Goal: Task Accomplishment & Management: Manage account settings

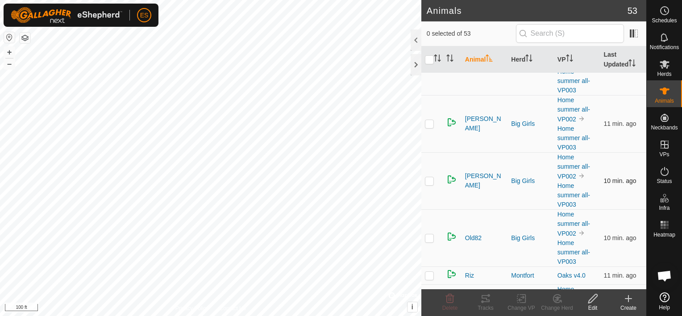
scroll to position [2121, 0]
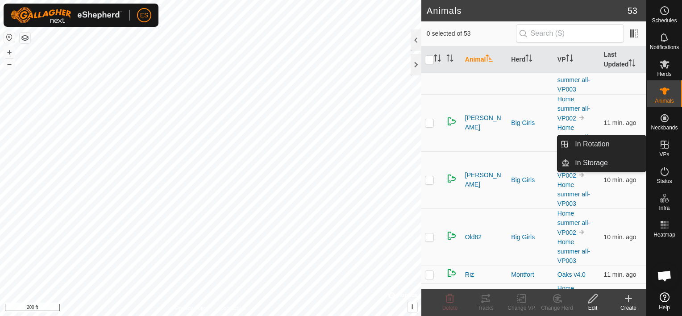
click at [668, 148] on icon at bounding box center [665, 144] width 11 height 11
click at [636, 145] on link "In Rotation" at bounding box center [608, 144] width 76 height 18
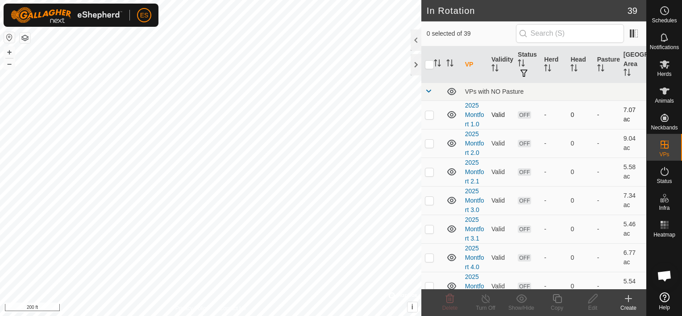
click at [432, 116] on p-checkbox at bounding box center [429, 114] width 9 height 7
click at [429, 114] on p-checkbox at bounding box center [429, 114] width 9 height 7
checkbox input "false"
click at [431, 141] on p-checkbox at bounding box center [429, 143] width 9 height 7
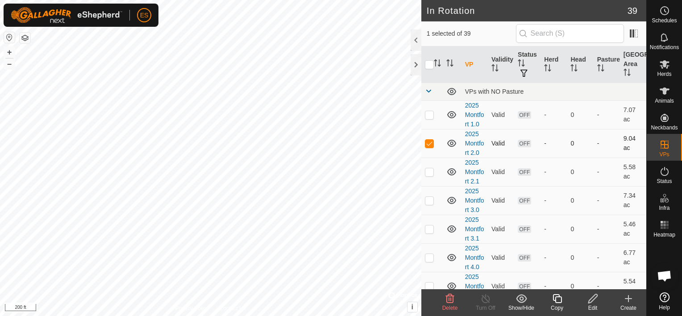
checkbox input "false"
click at [427, 170] on p-checkbox at bounding box center [429, 171] width 9 height 7
checkbox input "true"
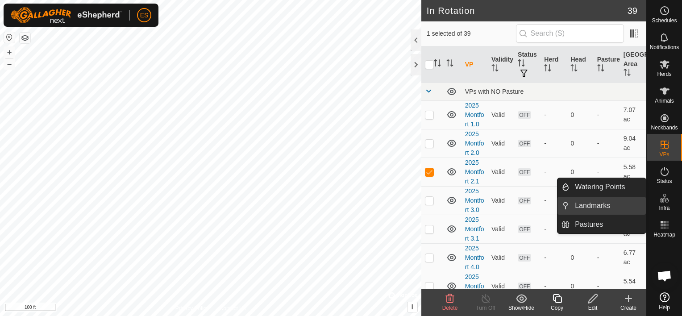
click at [606, 208] on link "Landmarks" at bounding box center [608, 206] width 76 height 18
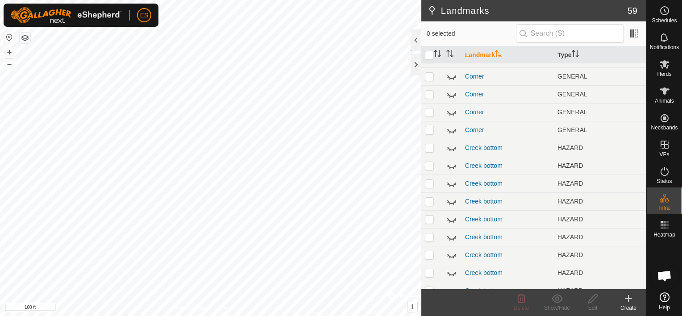
scroll to position [246, 0]
click at [432, 149] on p-checkbox at bounding box center [429, 148] width 9 height 7
checkbox input "true"
click at [431, 164] on p-checkbox at bounding box center [429, 166] width 9 height 7
checkbox input "true"
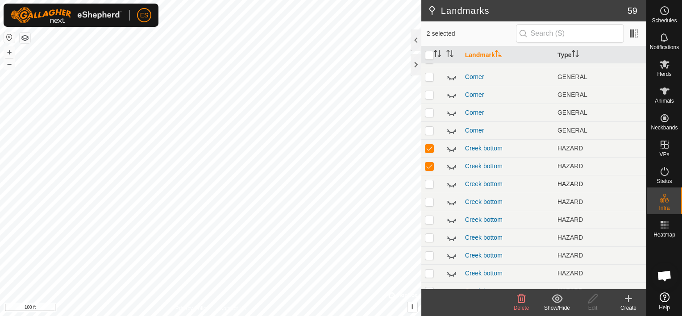
click at [431, 182] on p-checkbox at bounding box center [429, 183] width 9 height 7
checkbox input "true"
click at [426, 196] on td at bounding box center [432, 202] width 21 height 18
checkbox input "true"
click at [427, 221] on p-checkbox at bounding box center [429, 219] width 9 height 7
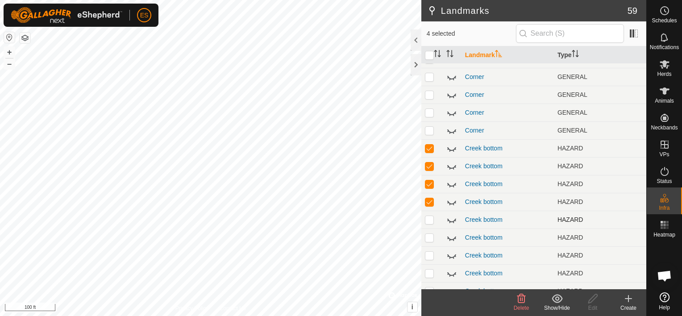
checkbox input "true"
click at [429, 232] on td at bounding box center [432, 238] width 21 height 18
checkbox input "true"
click at [429, 257] on p-checkbox at bounding box center [429, 255] width 9 height 7
checkbox input "true"
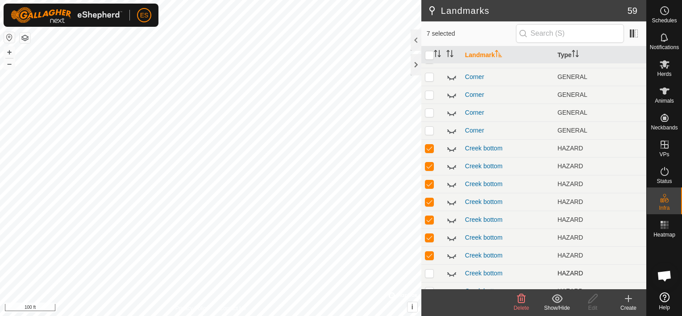
click at [431, 270] on p-checkbox at bounding box center [429, 273] width 9 height 7
checkbox input "true"
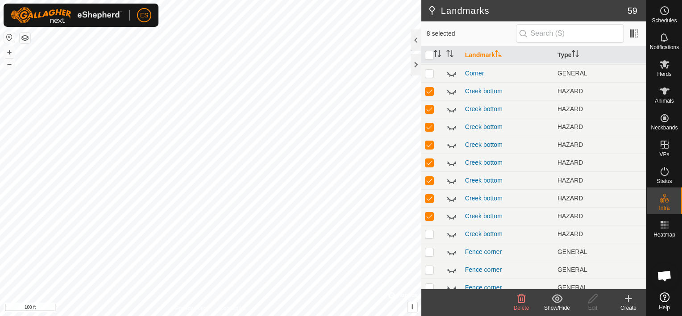
scroll to position [346, 0]
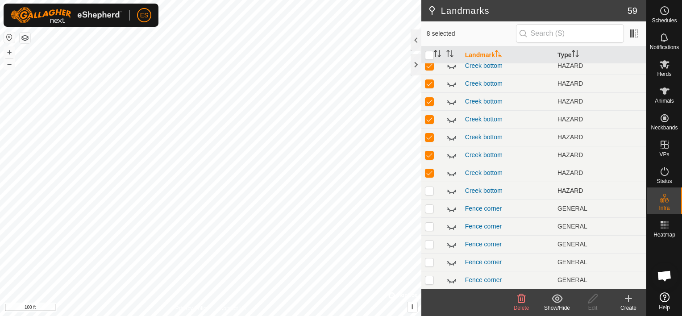
click at [431, 182] on td at bounding box center [432, 191] width 21 height 18
checkbox input "true"
click at [450, 192] on icon at bounding box center [452, 192] width 9 height 4
click at [452, 177] on icon at bounding box center [452, 172] width 11 height 11
click at [452, 157] on icon at bounding box center [452, 156] width 9 height 4
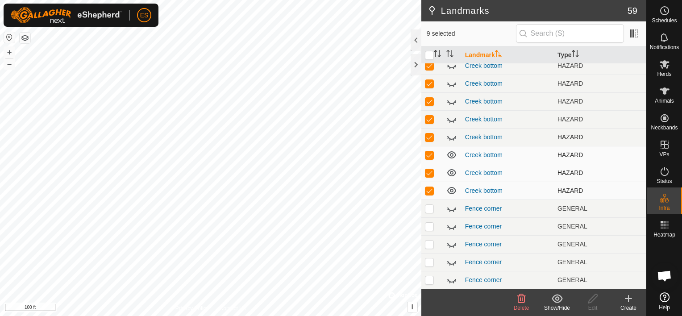
click at [451, 143] on td at bounding box center [452, 137] width 19 height 18
click at [452, 135] on icon at bounding box center [452, 137] width 11 height 11
click at [452, 121] on icon at bounding box center [452, 120] width 9 height 4
click at [451, 104] on icon at bounding box center [452, 102] width 9 height 4
click at [452, 87] on icon at bounding box center [452, 83] width 11 height 11
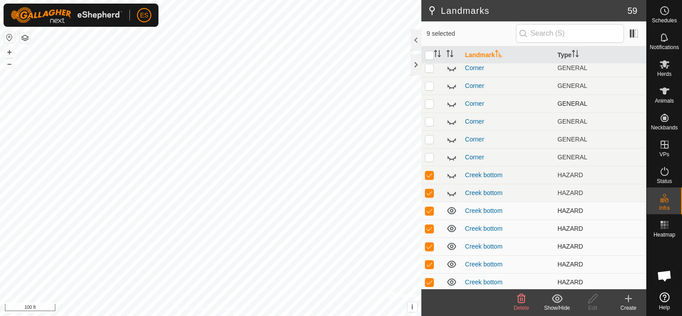
scroll to position [212, 0]
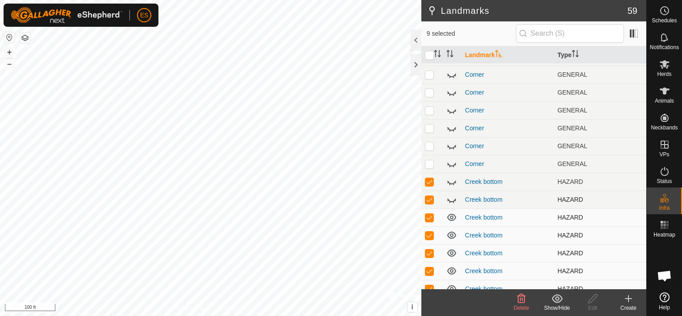
click at [452, 198] on icon at bounding box center [452, 199] width 11 height 11
click at [453, 182] on icon at bounding box center [452, 181] width 11 height 11
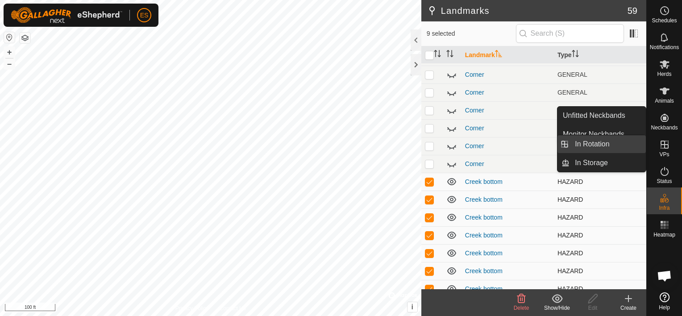
drag, startPoint x: 646, startPoint y: 148, endPoint x: 620, endPoint y: 148, distance: 26.4
click at [620, 148] on link "In Rotation" at bounding box center [608, 144] width 76 height 18
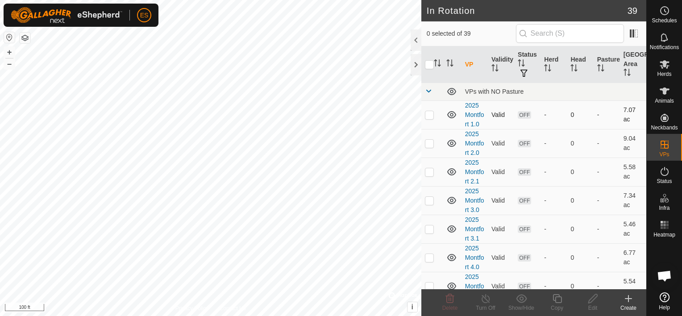
click at [424, 117] on td at bounding box center [432, 114] width 21 height 29
checkbox input "true"
click at [430, 140] on p-checkbox at bounding box center [429, 143] width 9 height 7
checkbox input "true"
click at [428, 168] on p-checkbox at bounding box center [429, 171] width 9 height 7
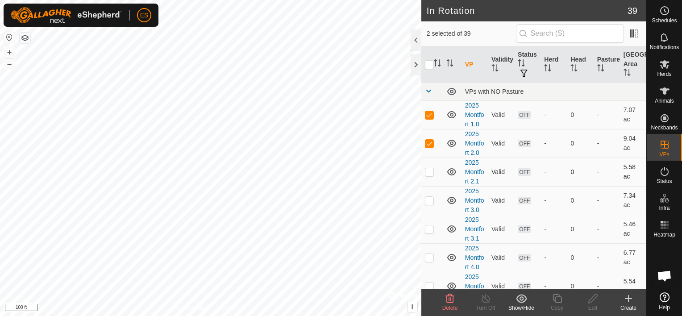
checkbox input "true"
click at [434, 202] on p-checkbox at bounding box center [429, 200] width 9 height 7
click at [433, 197] on p-checkbox at bounding box center [429, 200] width 9 height 7
click at [431, 197] on p-checkbox at bounding box center [429, 200] width 9 height 7
checkbox input "true"
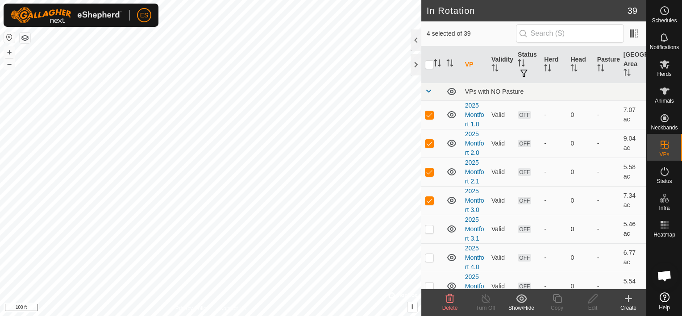
click at [430, 226] on p-checkbox at bounding box center [429, 229] width 9 height 7
checkbox input "true"
click at [432, 199] on p-checkbox at bounding box center [429, 200] width 9 height 7
checkbox input "false"
click at [427, 167] on td at bounding box center [432, 172] width 21 height 29
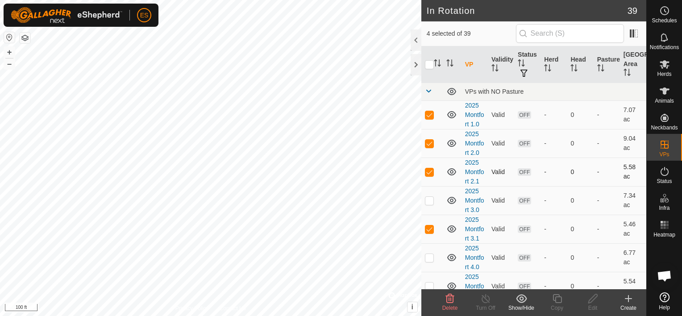
checkbox input "false"
click at [430, 143] on p-checkbox at bounding box center [429, 143] width 9 height 7
checkbox input "false"
click at [431, 117] on p-checkbox at bounding box center [429, 114] width 9 height 7
checkbox input "false"
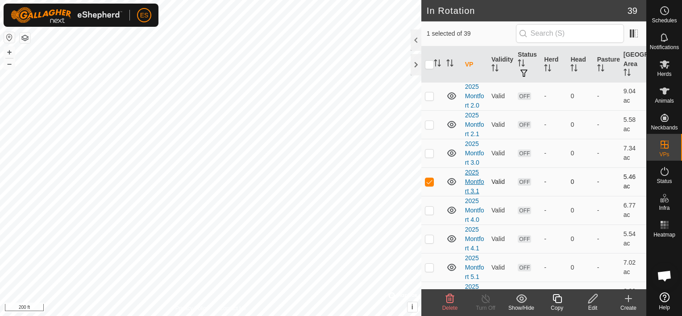
scroll to position [78, 0]
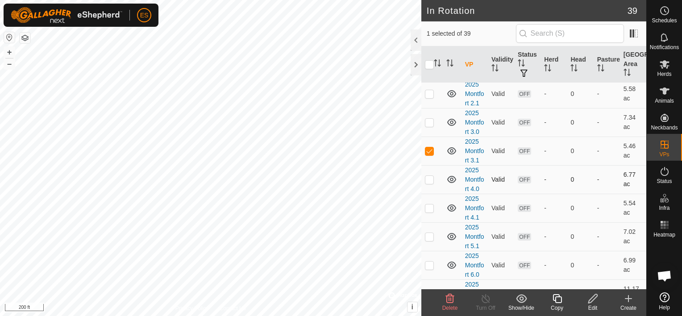
click at [427, 180] on p-checkbox at bounding box center [429, 179] width 9 height 7
checkbox input "true"
click at [433, 205] on p-checkbox at bounding box center [429, 208] width 9 height 7
checkbox input "false"
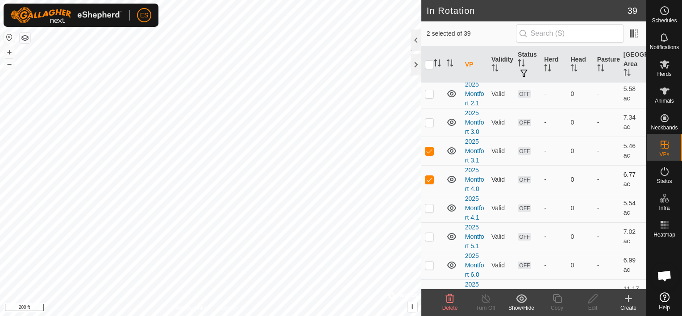
click at [432, 177] on p-checkbox at bounding box center [429, 179] width 9 height 7
checkbox input "false"
click at [432, 149] on p-checkbox at bounding box center [429, 150] width 9 height 7
checkbox input "false"
click at [429, 205] on p-checkbox at bounding box center [429, 208] width 9 height 7
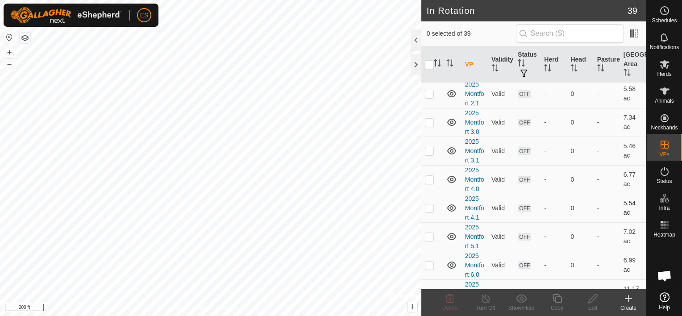
checkbox input "true"
click at [427, 238] on p-checkbox at bounding box center [429, 236] width 9 height 7
checkbox input "true"
click at [431, 207] on p-checkbox at bounding box center [429, 208] width 9 height 7
checkbox input "false"
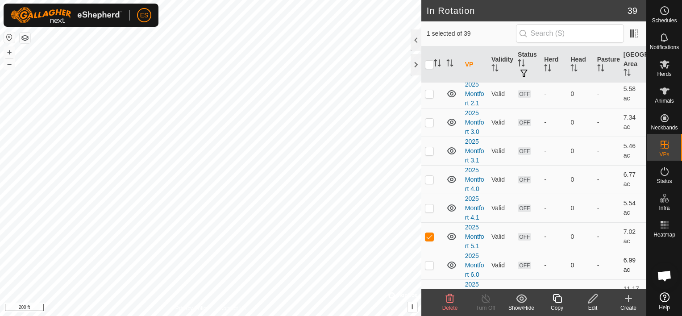
click at [431, 263] on p-checkbox at bounding box center [429, 265] width 9 height 7
checkbox input "true"
click at [431, 235] on p-checkbox at bounding box center [429, 236] width 9 height 7
checkbox input "false"
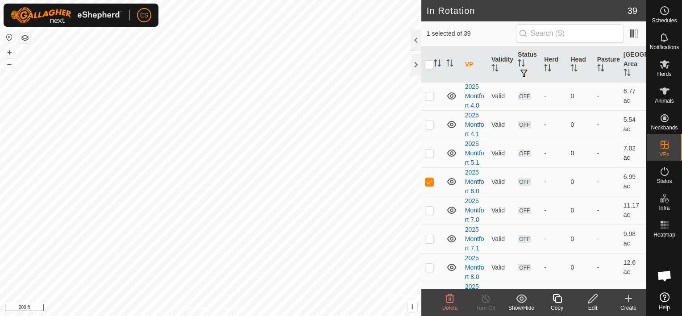
scroll to position [167, 0]
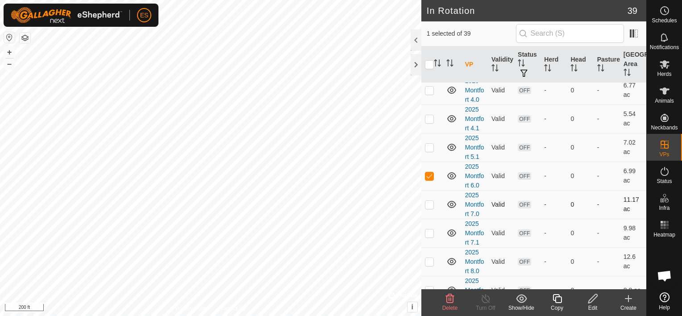
click at [430, 204] on p-checkbox at bounding box center [429, 204] width 9 height 7
checkbox input "false"
click at [432, 177] on p-checkbox at bounding box center [429, 175] width 9 height 7
checkbox input "false"
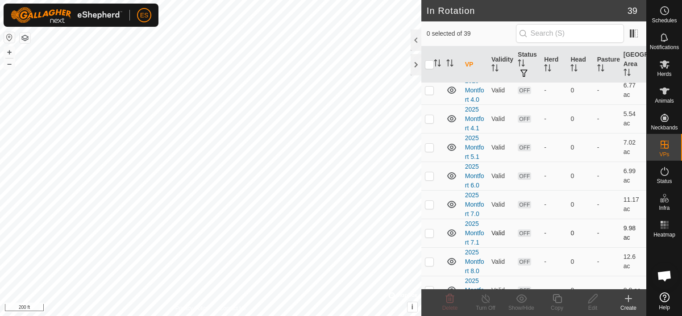
click at [427, 235] on p-checkbox at bounding box center [429, 233] width 9 height 7
checkbox input "true"
click at [431, 204] on p-checkbox at bounding box center [429, 204] width 9 height 7
checkbox input "false"
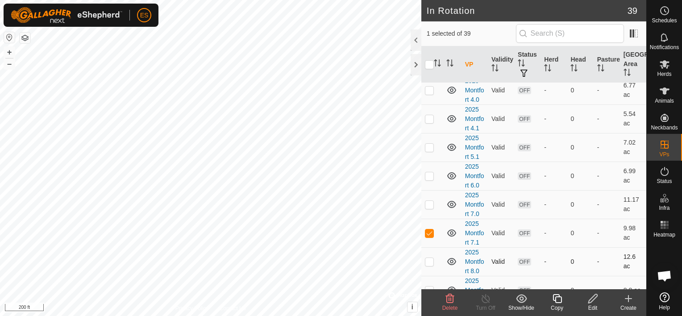
click at [428, 263] on p-checkbox at bounding box center [429, 261] width 9 height 7
click at [429, 258] on p-checkbox at bounding box center [429, 261] width 9 height 7
checkbox input "false"
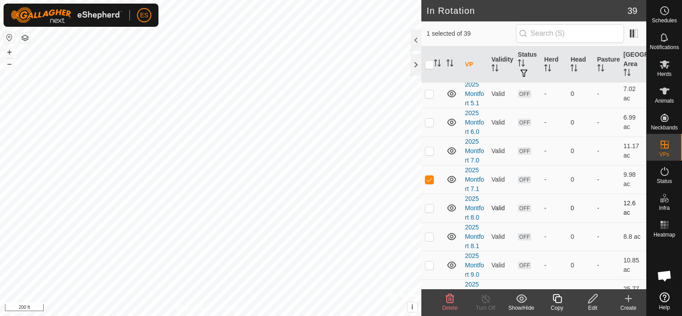
scroll to position [223, 0]
click at [429, 232] on p-checkbox at bounding box center [429, 234] width 9 height 7
checkbox input "true"
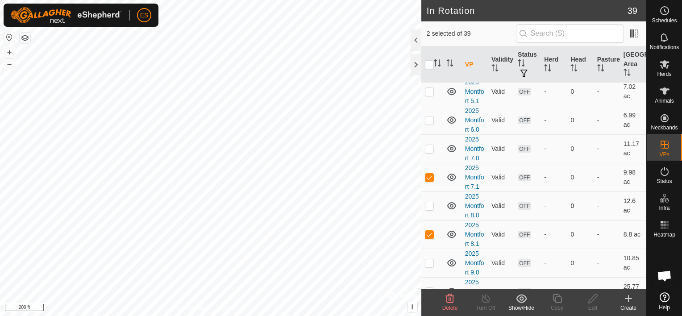
click at [431, 207] on p-checkbox at bounding box center [429, 205] width 9 height 7
checkbox input "true"
click at [430, 171] on td at bounding box center [432, 177] width 21 height 29
checkbox input "false"
click at [431, 233] on p-checkbox at bounding box center [429, 234] width 9 height 7
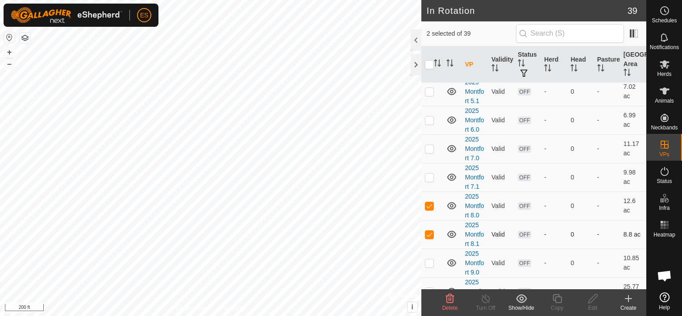
checkbox input "false"
click at [430, 204] on p-checkbox at bounding box center [429, 205] width 9 height 7
checkbox input "true"
click at [431, 232] on p-checkbox at bounding box center [429, 234] width 9 height 7
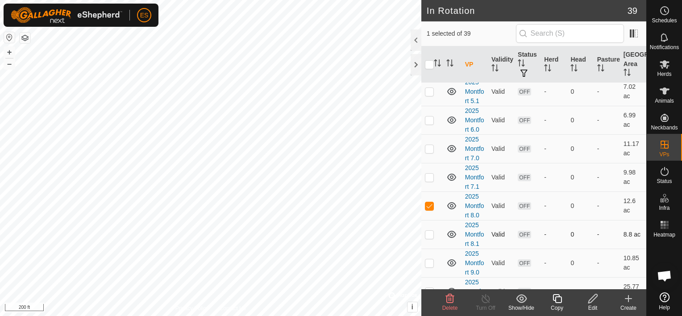
checkbox input "true"
click at [431, 204] on p-checkbox at bounding box center [429, 205] width 9 height 7
checkbox input "false"
click at [430, 259] on p-checkbox at bounding box center [429, 262] width 9 height 7
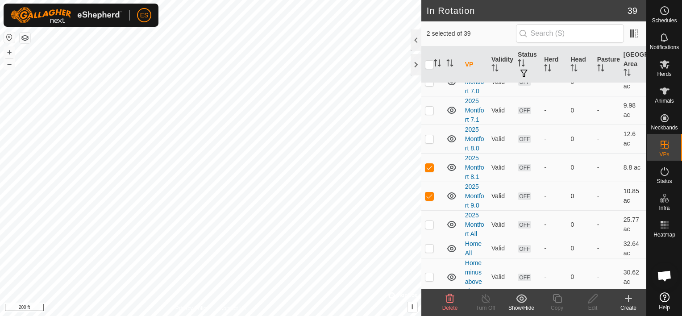
click at [429, 192] on p-checkbox at bounding box center [429, 195] width 9 height 7
checkbox input "false"
click at [428, 168] on p-checkbox at bounding box center [429, 167] width 9 height 7
checkbox input "false"
click at [428, 221] on p-checkbox at bounding box center [429, 224] width 9 height 7
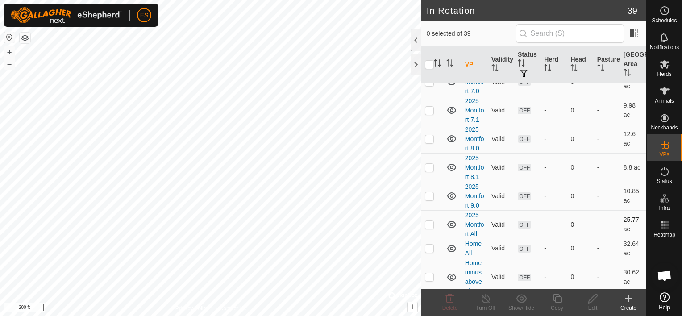
checkbox input "true"
click at [660, 70] on es-mob-svg-icon at bounding box center [665, 64] width 16 height 14
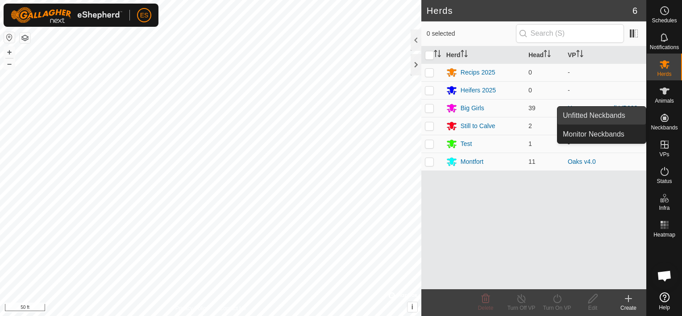
click at [613, 114] on link "Unfitted Neckbands" at bounding box center [602, 116] width 88 height 18
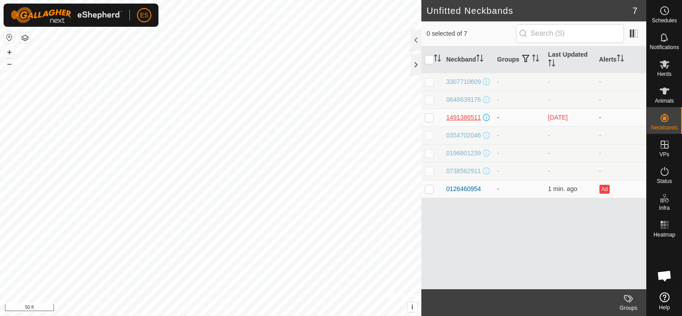
click at [460, 115] on div "1491386511" at bounding box center [464, 117] width 35 height 9
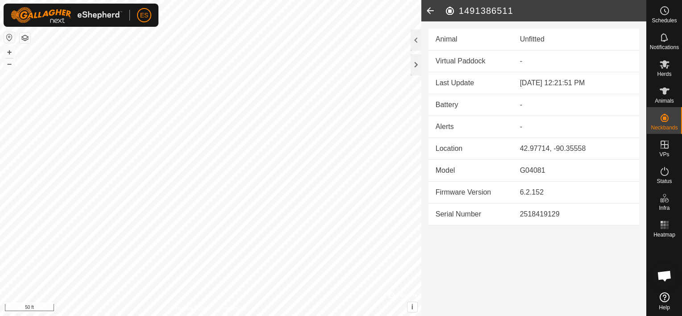
click at [427, 12] on icon at bounding box center [431, 10] width 18 height 21
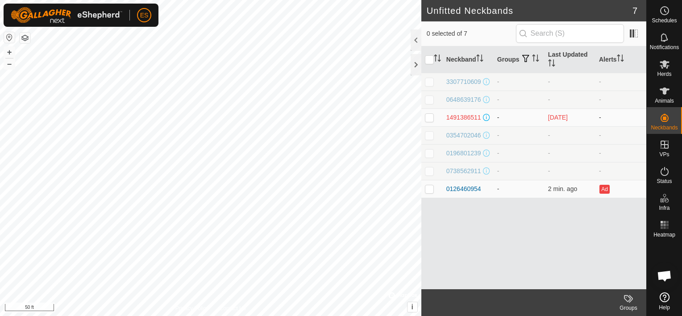
click at [431, 119] on p-checkbox at bounding box center [429, 117] width 9 height 7
click at [431, 120] on p-checkbox at bounding box center [429, 117] width 9 height 7
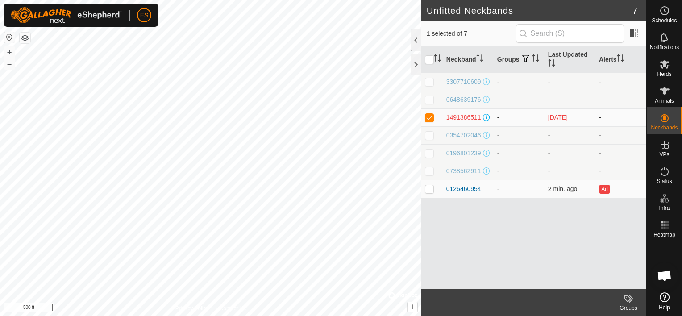
click at [431, 120] on p-checkbox at bounding box center [429, 117] width 9 height 7
checkbox input "false"
click at [425, 192] on p-tablecheckbox at bounding box center [429, 188] width 9 height 7
checkbox input "false"
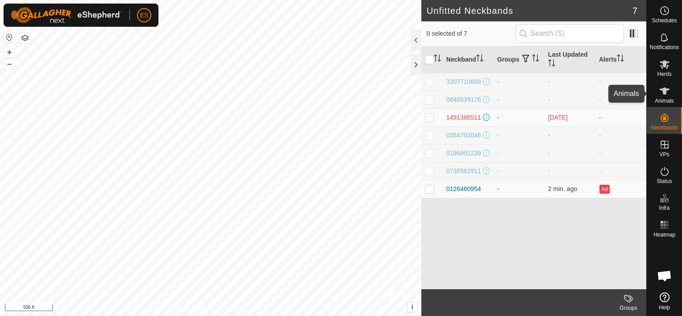
click at [663, 92] on icon at bounding box center [665, 91] width 10 height 7
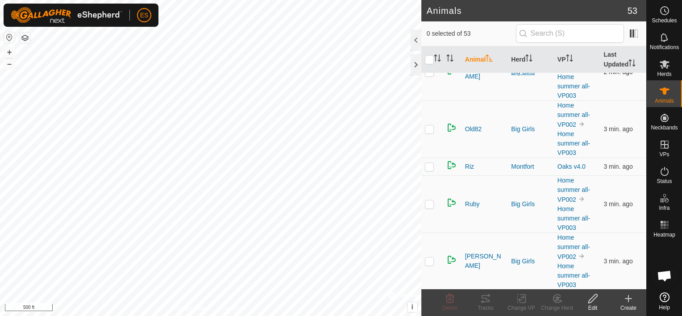
scroll to position [2092, 0]
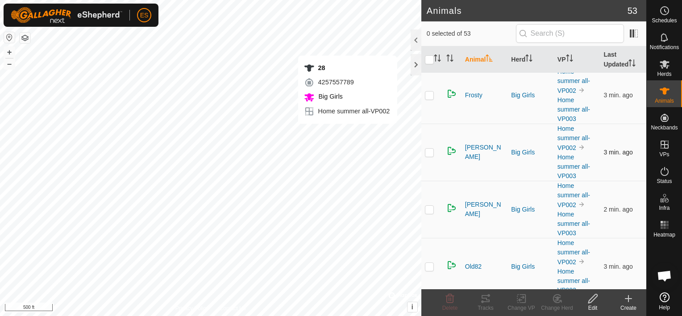
checkbox input "true"
click at [485, 301] on icon at bounding box center [486, 298] width 11 height 11
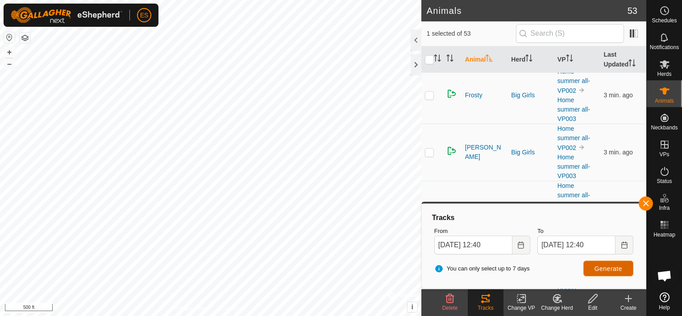
click at [602, 265] on span "Generate" at bounding box center [609, 268] width 28 height 7
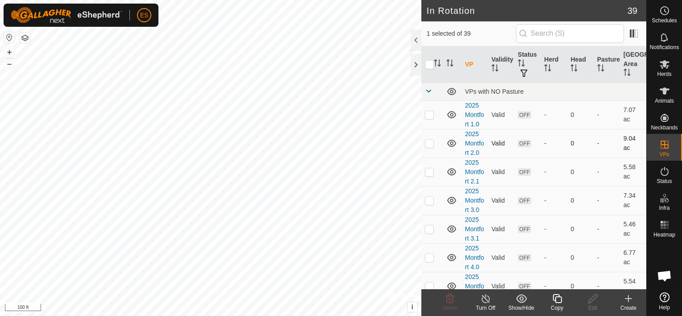
checkbox input "false"
checkbox input "true"
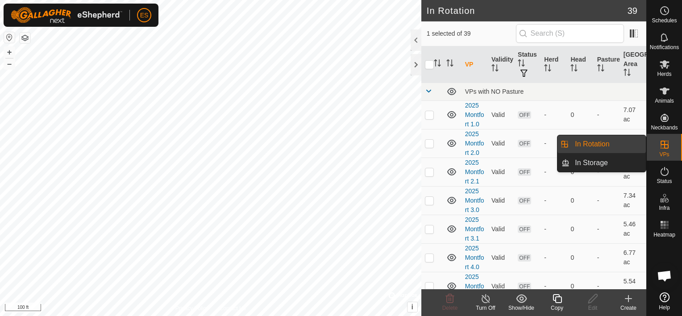
click at [611, 142] on link "In Rotation" at bounding box center [608, 144] width 76 height 18
click at [602, 143] on link "In Rotation" at bounding box center [608, 144] width 76 height 18
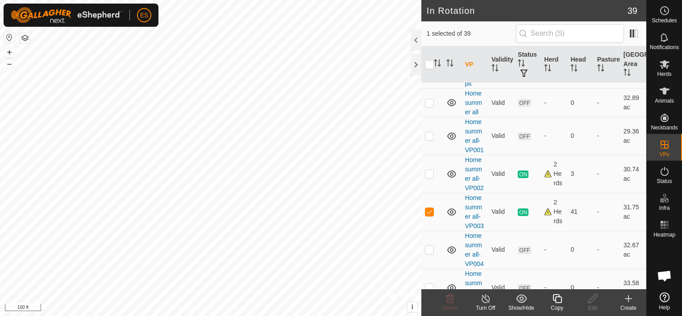
scroll to position [544, 0]
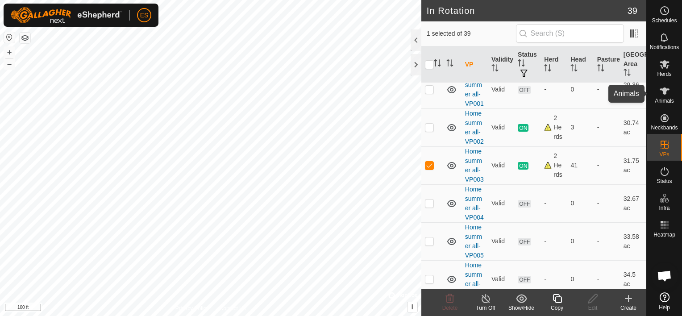
click at [667, 99] on span "Animals" at bounding box center [664, 100] width 19 height 5
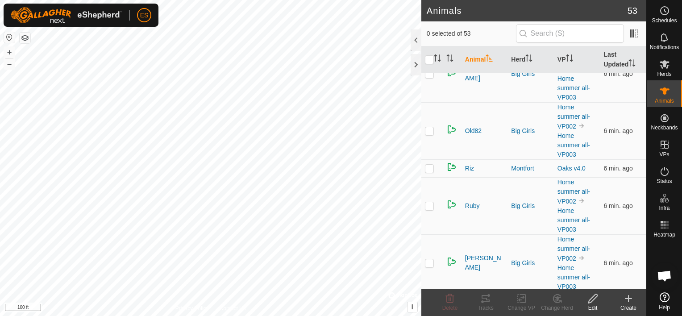
scroll to position [2226, 0]
click at [636, 34] on span at bounding box center [634, 33] width 14 height 14
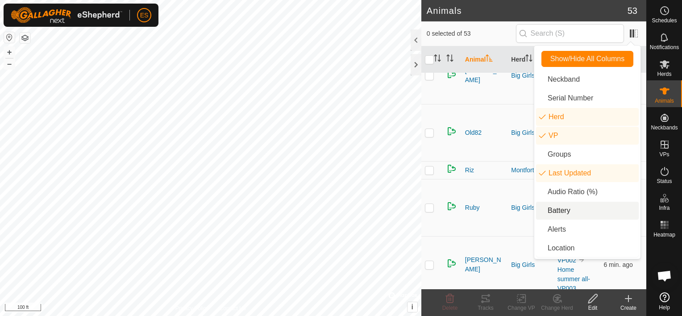
click at [561, 207] on li "Battery" at bounding box center [587, 211] width 103 height 18
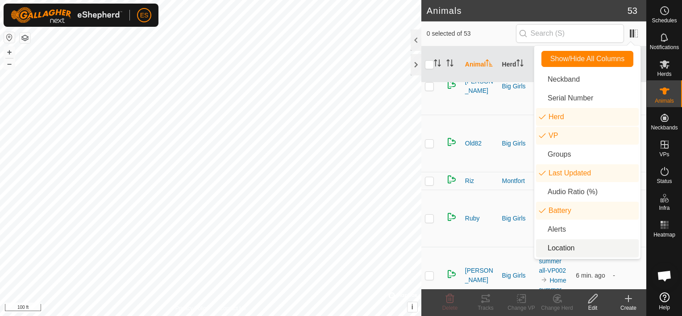
click at [552, 249] on li "Location" at bounding box center [587, 248] width 103 height 18
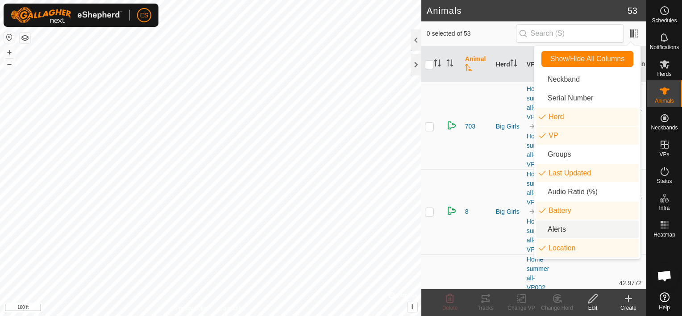
click at [556, 229] on li "Alerts" at bounding box center [587, 230] width 103 height 18
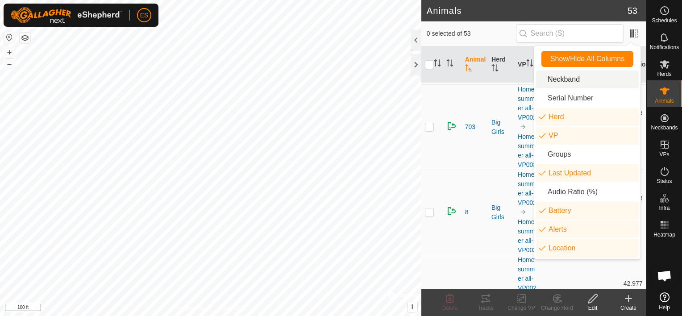
click at [552, 82] on li "Neckband" at bounding box center [587, 80] width 103 height 18
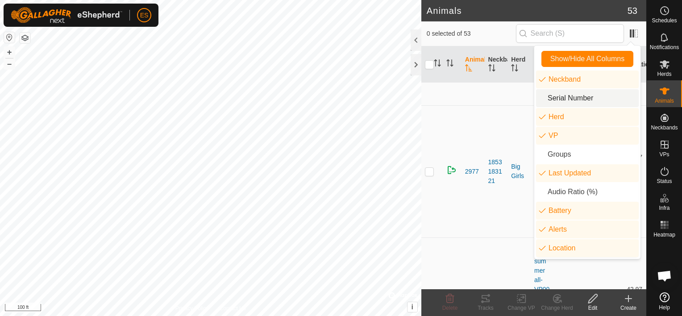
click at [553, 96] on li "Serial Number" at bounding box center [587, 98] width 103 height 18
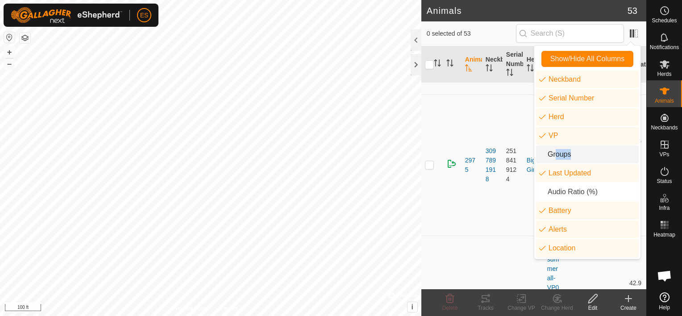
click at [552, 152] on li "Groups" at bounding box center [587, 155] width 103 height 18
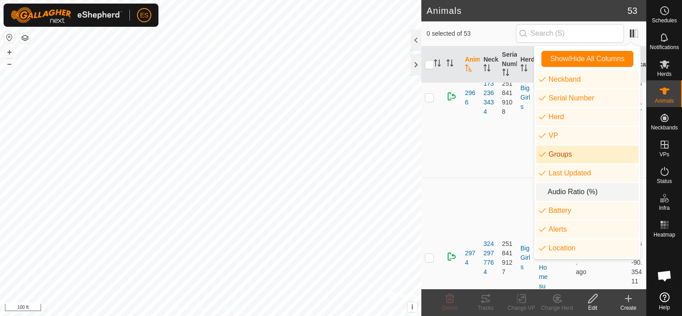
drag, startPoint x: 552, startPoint y: 152, endPoint x: 555, endPoint y: 191, distance: 39.0
click at [555, 191] on li "Audio Ratio (%)" at bounding box center [587, 192] width 103 height 18
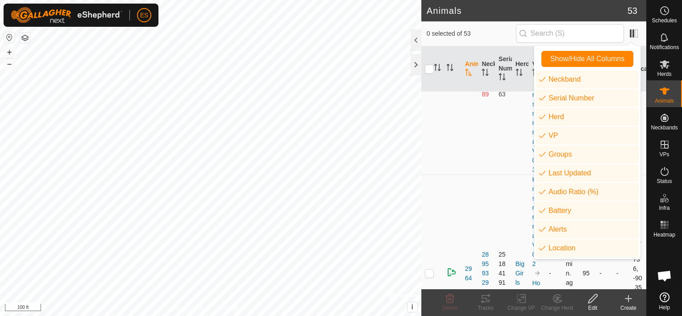
click at [477, 175] on td "2964" at bounding box center [470, 274] width 17 height 198
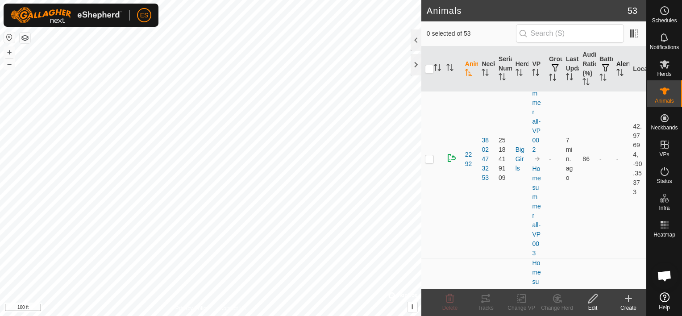
scroll to position [1154, 0]
click at [637, 33] on span at bounding box center [634, 33] width 14 height 14
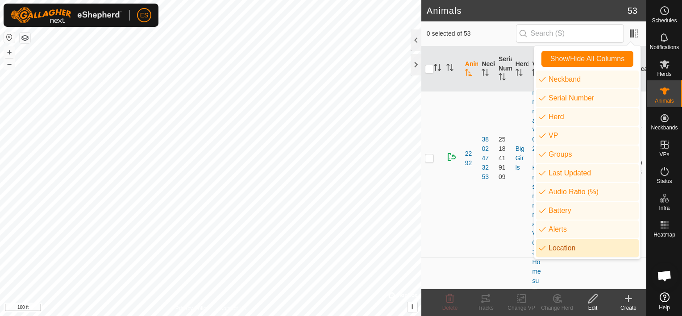
click at [558, 250] on li "Location" at bounding box center [587, 248] width 103 height 18
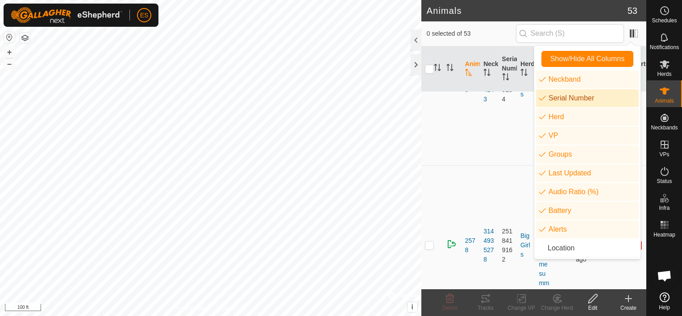
click at [575, 101] on li "Serial Number" at bounding box center [587, 98] width 103 height 18
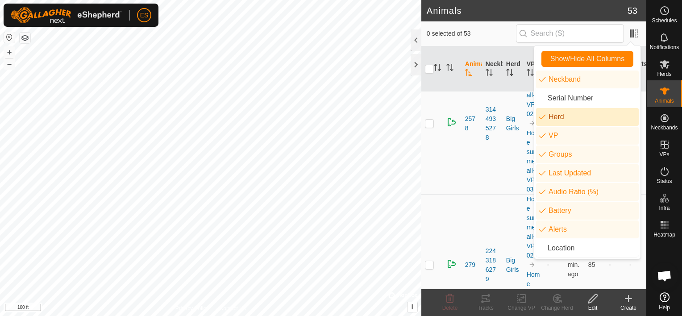
click at [479, 171] on td "2578" at bounding box center [472, 124] width 21 height 142
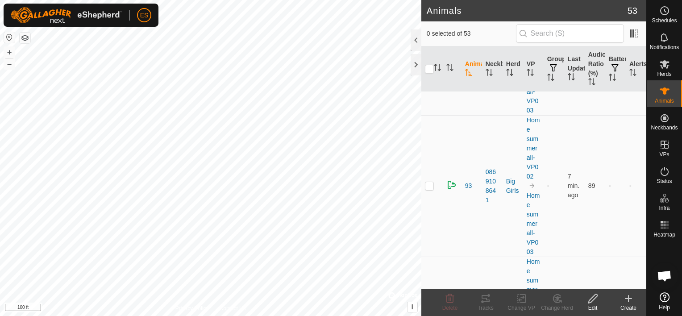
scroll to position [4021, 0]
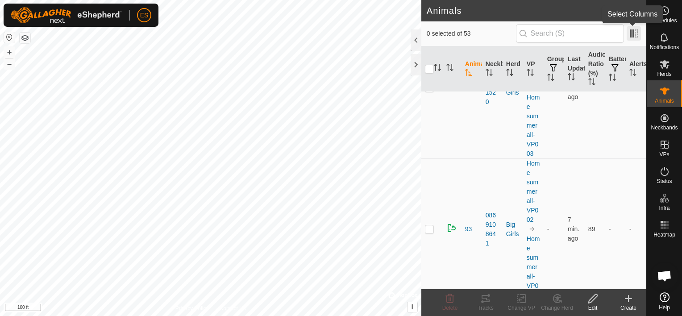
click at [638, 33] on span at bounding box center [634, 33] width 14 height 14
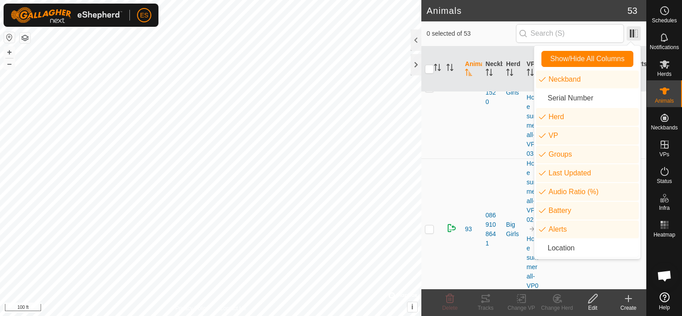
click at [638, 33] on span at bounding box center [634, 33] width 14 height 14
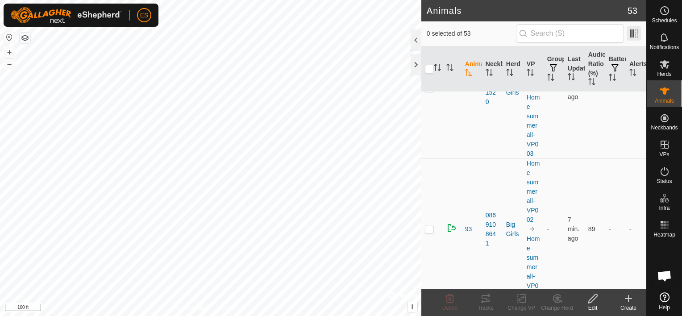
click at [638, 33] on span at bounding box center [634, 33] width 14 height 14
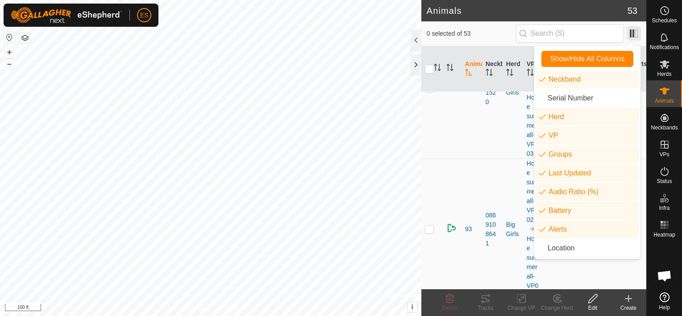
click at [638, 33] on span at bounding box center [634, 33] width 14 height 14
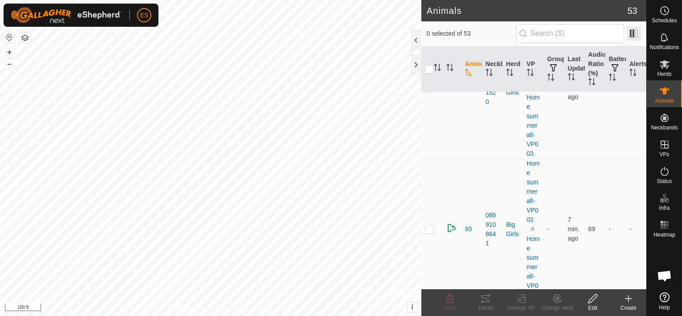
click at [632, 34] on span at bounding box center [634, 33] width 14 height 14
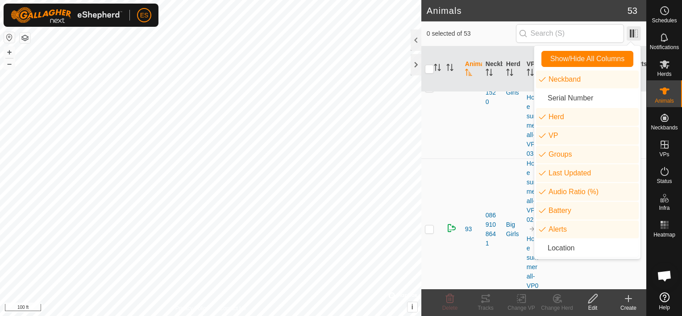
click at [632, 34] on span at bounding box center [634, 33] width 14 height 14
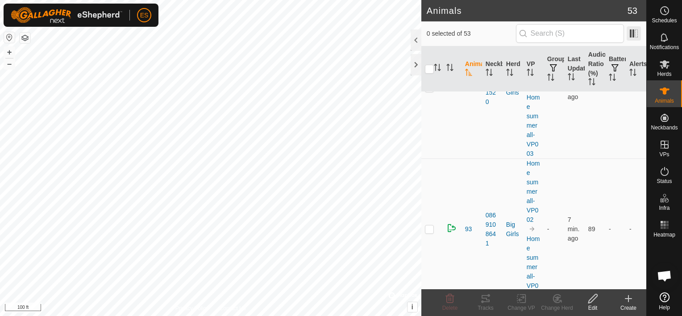
click at [630, 34] on span at bounding box center [634, 33] width 14 height 14
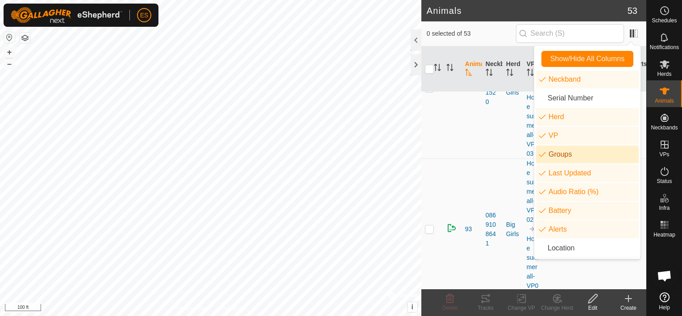
click at [568, 155] on li "Groups" at bounding box center [587, 155] width 103 height 18
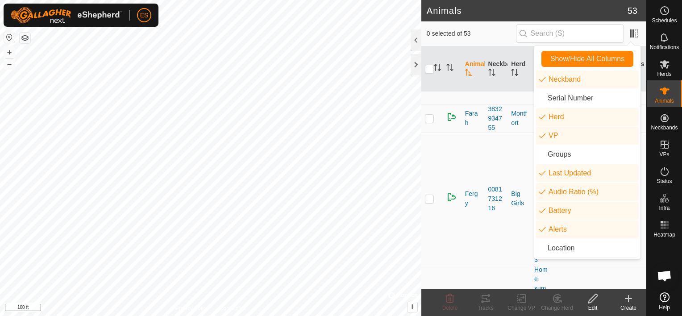
click at [499, 33] on span "0 selected of 53" at bounding box center [471, 33] width 89 height 9
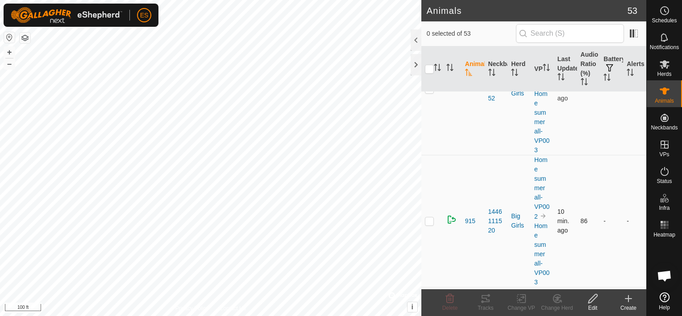
scroll to position [3584, 0]
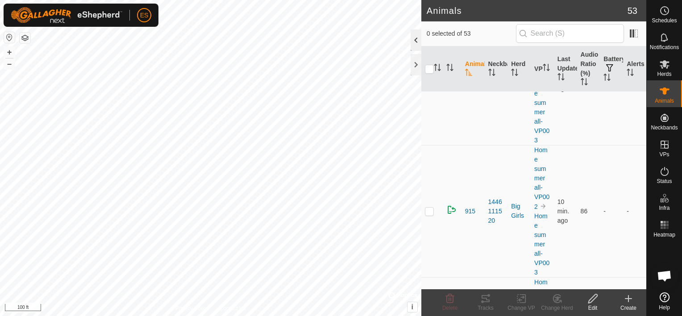
click at [417, 40] on div at bounding box center [416, 39] width 11 height 21
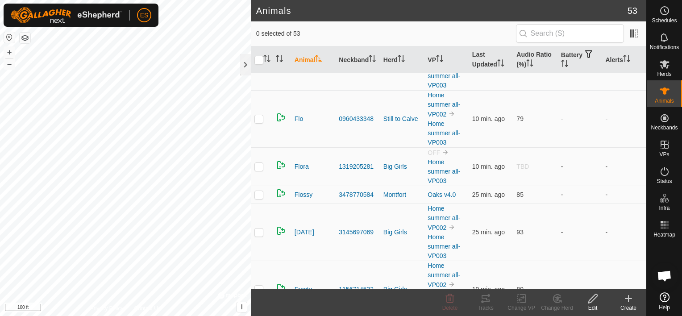
scroll to position [1880, 0]
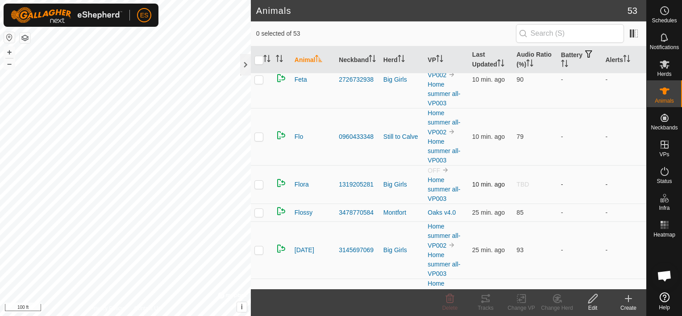
click at [258, 181] on p-checkbox at bounding box center [259, 184] width 9 height 7
checkbox input "true"
